Goal: Task Accomplishment & Management: Complete application form

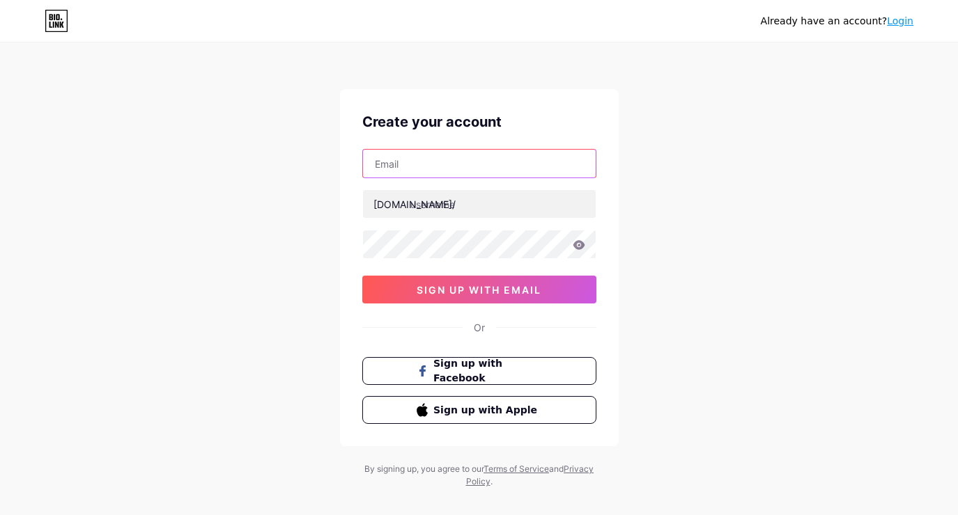
click at [415, 157] on input "text" at bounding box center [479, 164] width 233 height 28
type input "[EMAIL_ADDRESS][DOMAIN_NAME]"
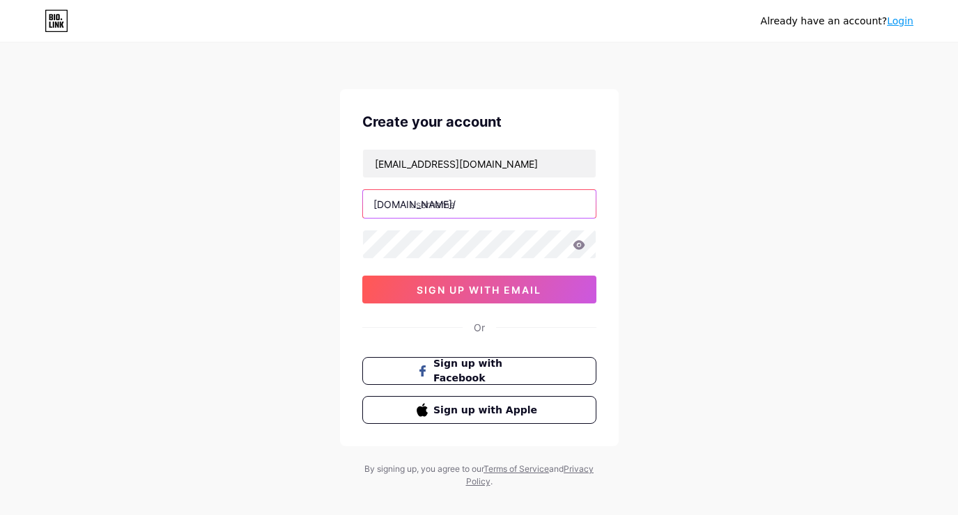
click at [426, 204] on input "text" at bounding box center [479, 204] width 233 height 28
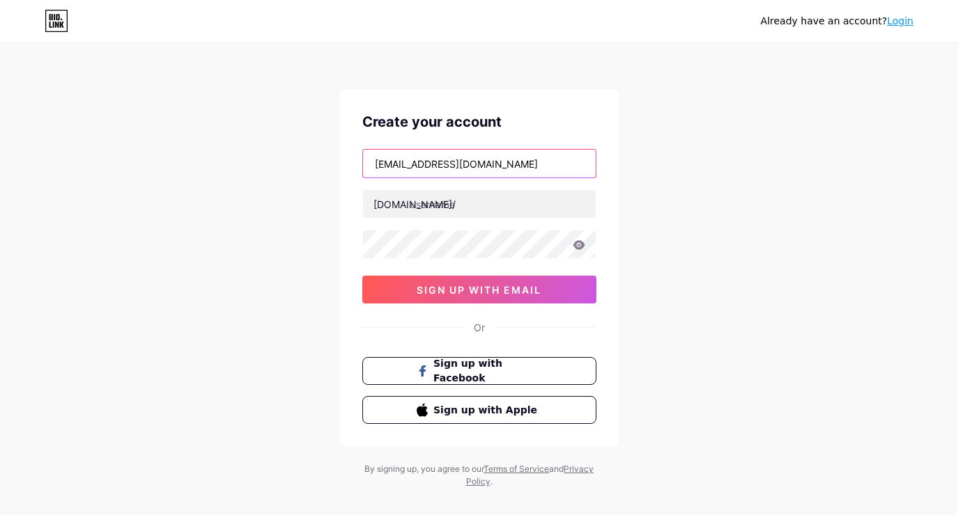
drag, startPoint x: 453, startPoint y: 157, endPoint x: 361, endPoint y: 160, distance: 92.7
click at [361, 160] on div "Create your account [EMAIL_ADDRESS][DOMAIN_NAME] [DOMAIN_NAME]/ 0cAFcWeA4UwqbSo…" at bounding box center [479, 267] width 279 height 357
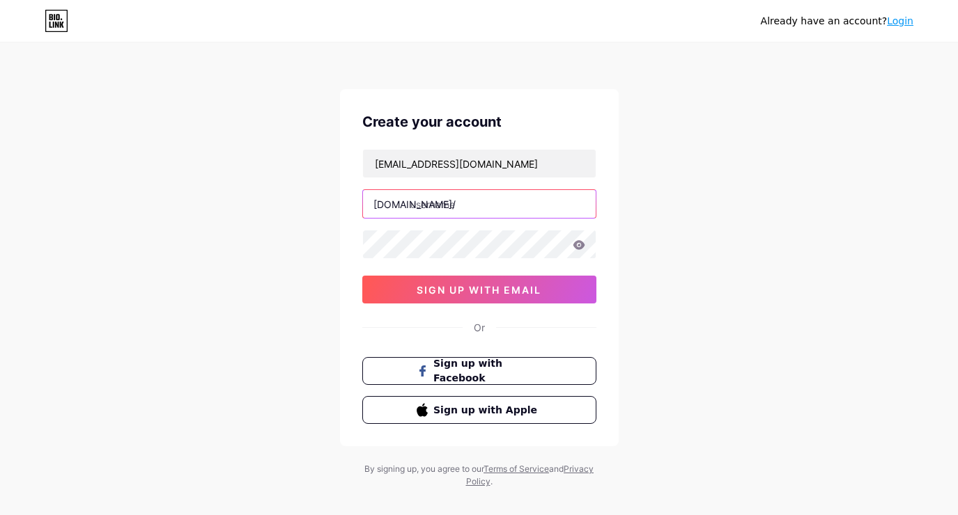
click at [500, 214] on input "text" at bounding box center [479, 204] width 233 height 28
paste input "apaitumaxwin919"
click at [507, 201] on input "apaitumaxwin919" at bounding box center [479, 204] width 233 height 28
click at [468, 204] on input "apaitumaxwin919" at bounding box center [479, 204] width 233 height 28
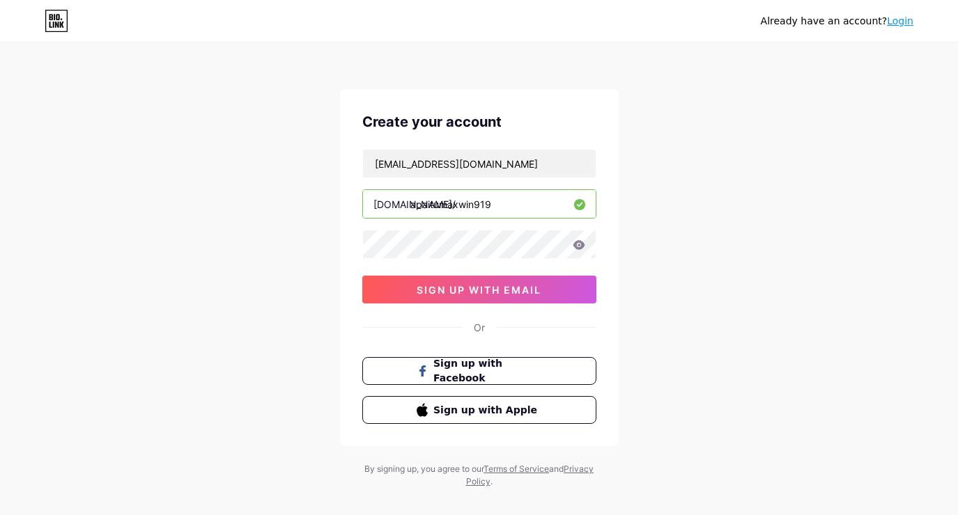
click at [440, 204] on input "apaitumaxwin919" at bounding box center [479, 204] width 233 height 28
type input "maxwin919"
click at [713, 215] on div "Already have an account? Login Create your account apaitumaxwin919@gmail.com bi…" at bounding box center [479, 266] width 958 height 533
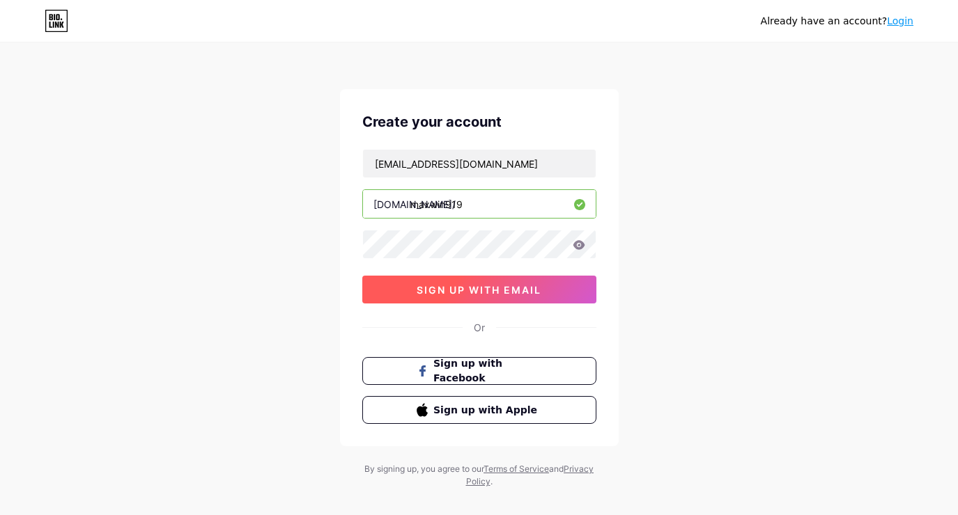
click at [468, 297] on button "sign up with email" at bounding box center [479, 290] width 234 height 28
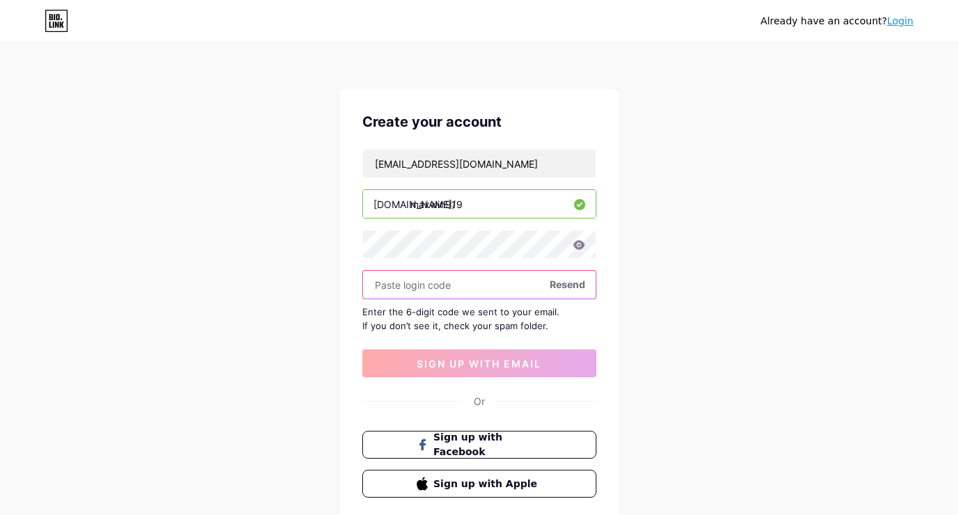
click at [386, 290] on input "text" at bounding box center [479, 285] width 233 height 28
click at [388, 298] on input "text" at bounding box center [479, 285] width 233 height 28
click at [348, 242] on div "Create your account apaitumaxwin919@gmail.com bio.link/ maxwin919 Resend Enter …" at bounding box center [479, 304] width 279 height 431
click at [409, 283] on input "text" at bounding box center [479, 285] width 233 height 28
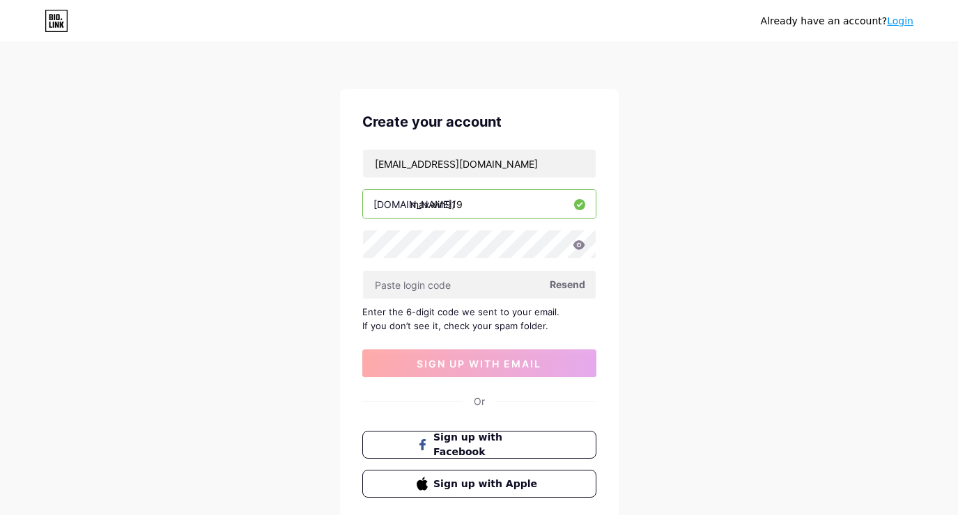
click at [579, 245] on icon at bounding box center [579, 244] width 12 height 9
click at [582, 240] on icon at bounding box center [579, 245] width 13 height 10
click at [575, 241] on icon at bounding box center [579, 245] width 13 height 10
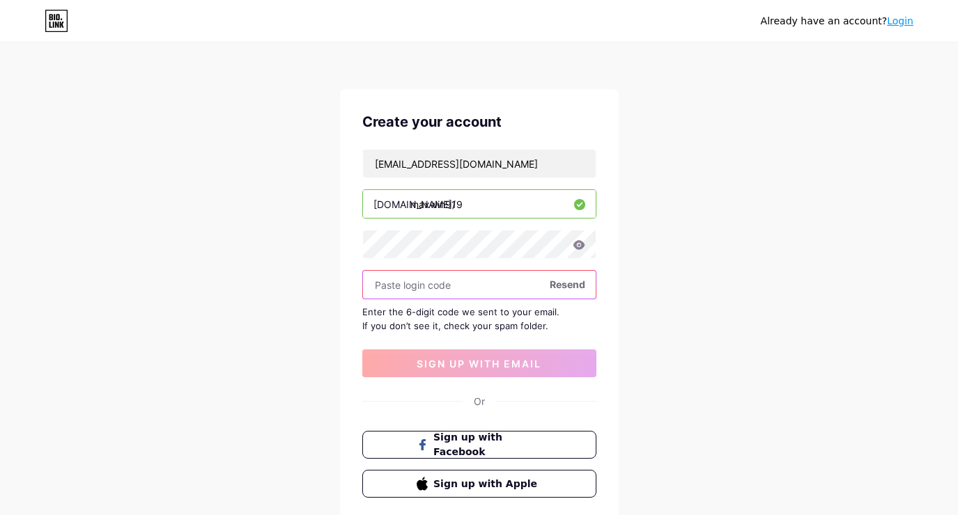
click at [441, 286] on input "text" at bounding box center [479, 285] width 233 height 28
paste input "Masuk123@@"
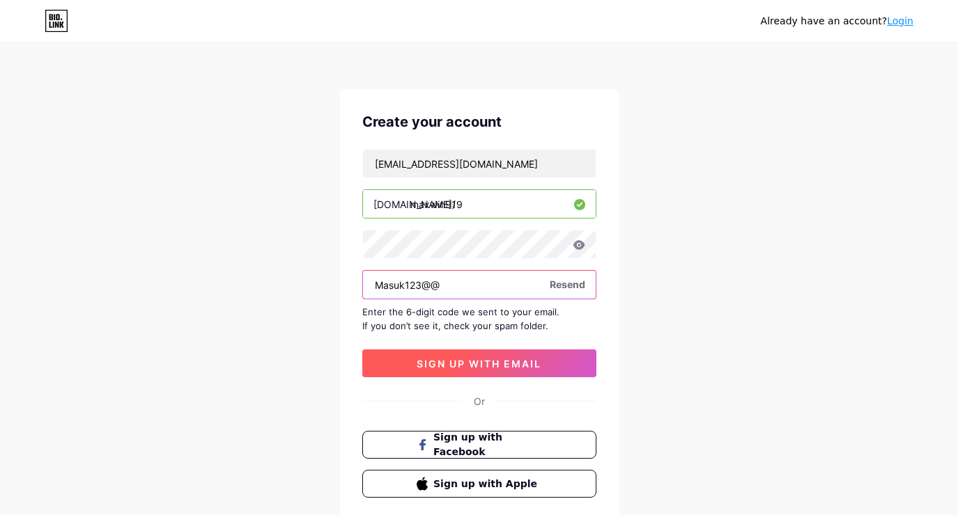
type input "Masuk123@@"
click at [491, 359] on span "sign up with email" at bounding box center [479, 364] width 125 height 12
